Goal: Navigation & Orientation: Find specific page/section

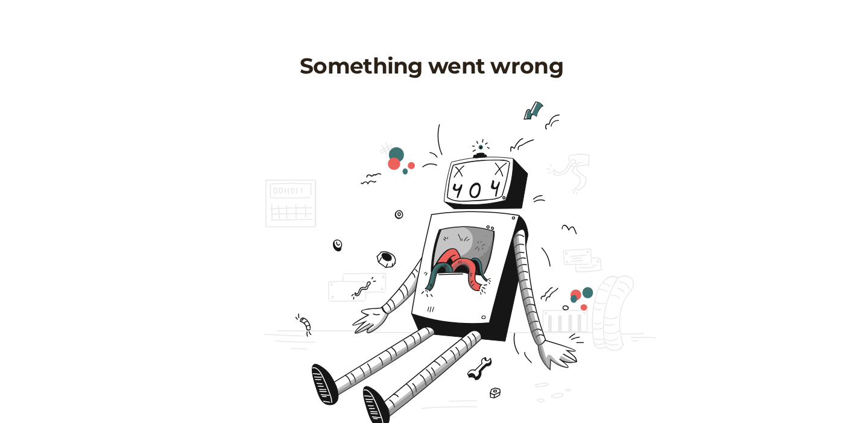
scroll to position [43, 0]
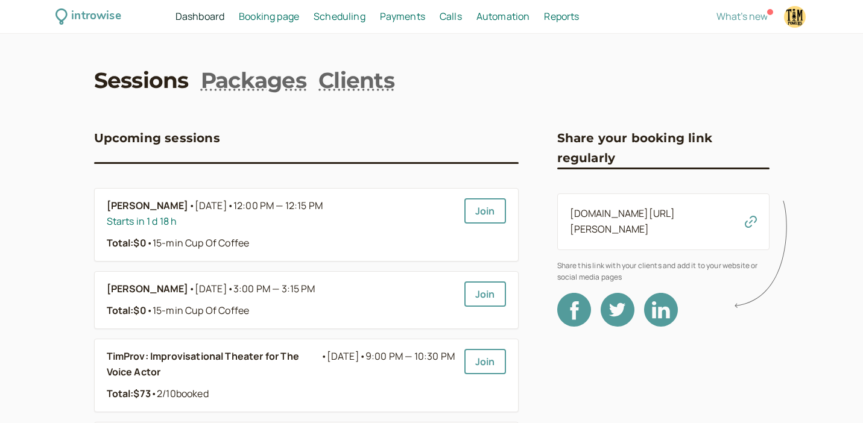
click at [265, 19] on span "Booking page" at bounding box center [269, 16] width 60 height 13
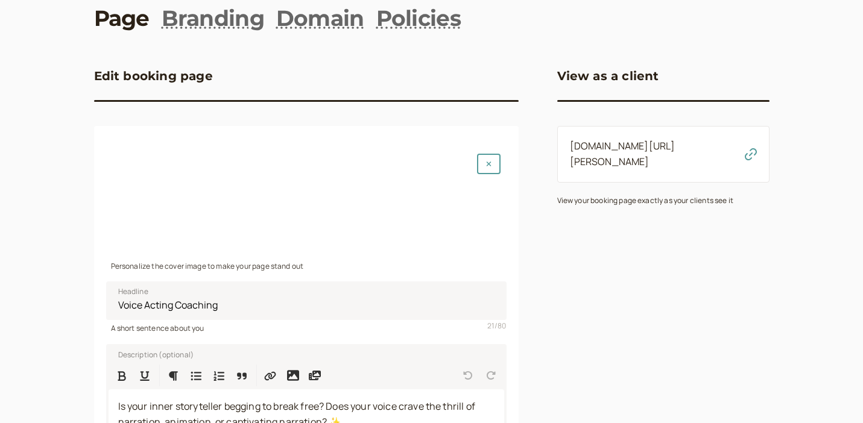
scroll to position [63, 0]
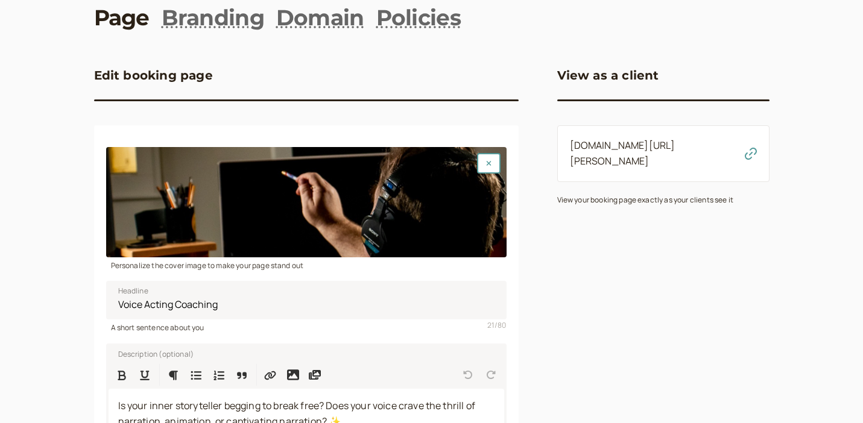
click at [609, 147] on link "introwise.com/tim-powers" at bounding box center [623, 153] width 106 height 29
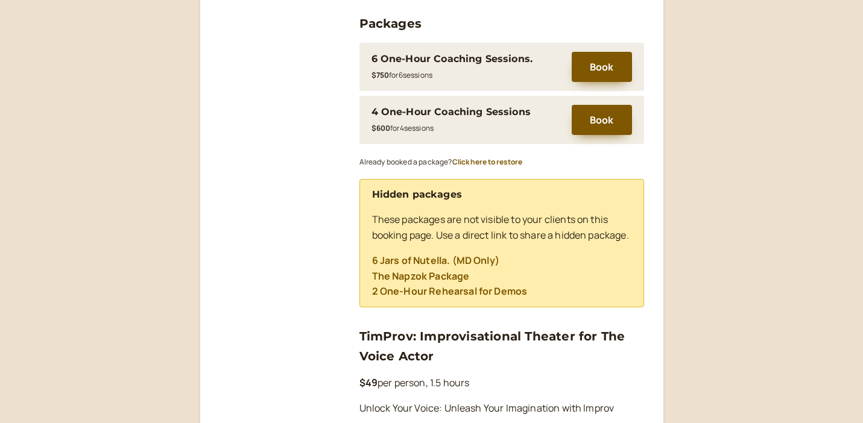
scroll to position [557, 0]
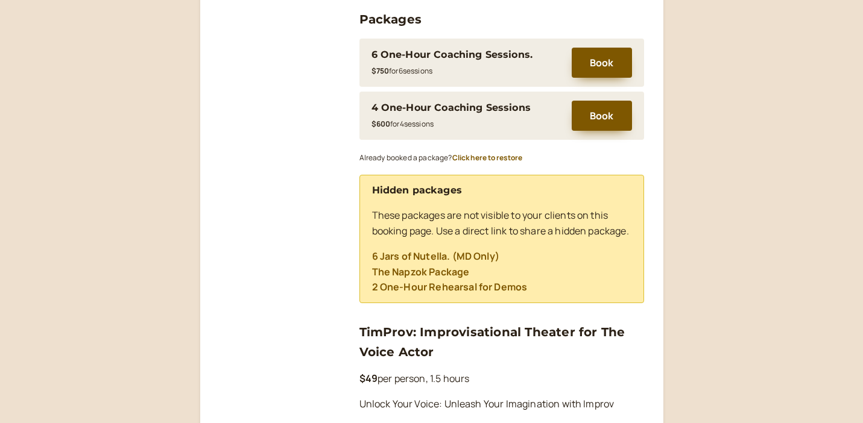
click at [406, 294] on link "2 One-Hour Rehearsal for Demos" at bounding box center [450, 286] width 156 height 13
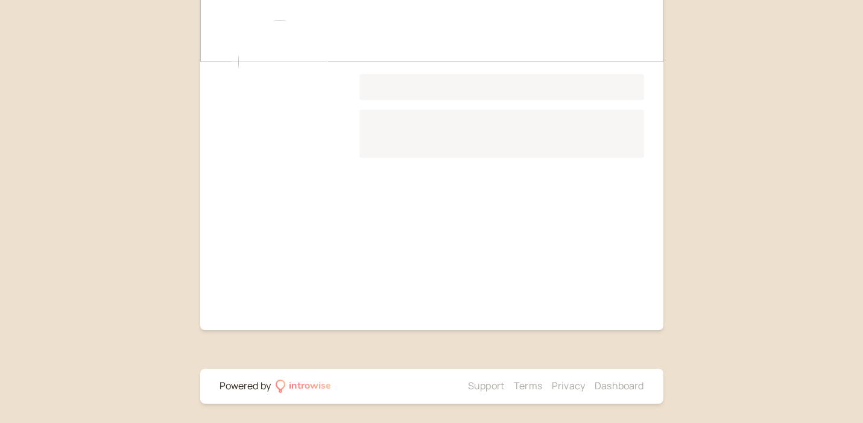
scroll to position [391, 0]
